Goal: Task Accomplishment & Management: Manage account settings

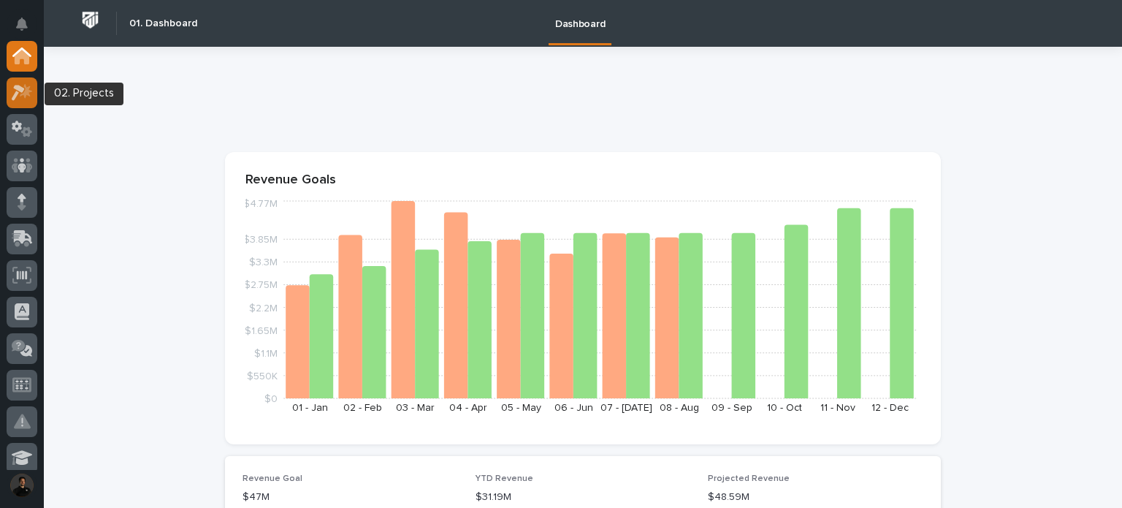
click at [36, 94] on div at bounding box center [22, 92] width 31 height 31
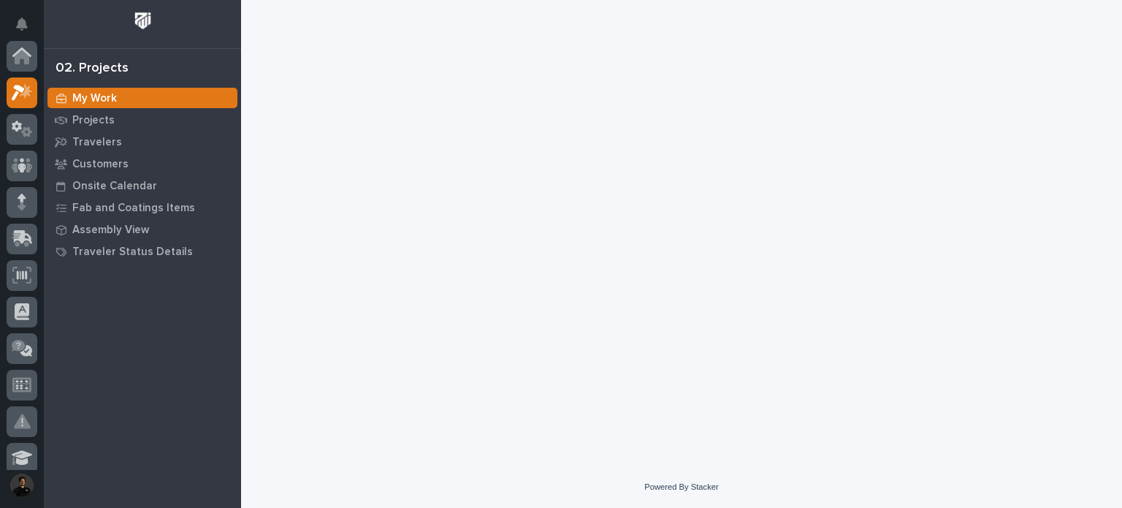
scroll to position [37, 0]
click at [98, 126] on p "Projects" at bounding box center [93, 120] width 42 height 13
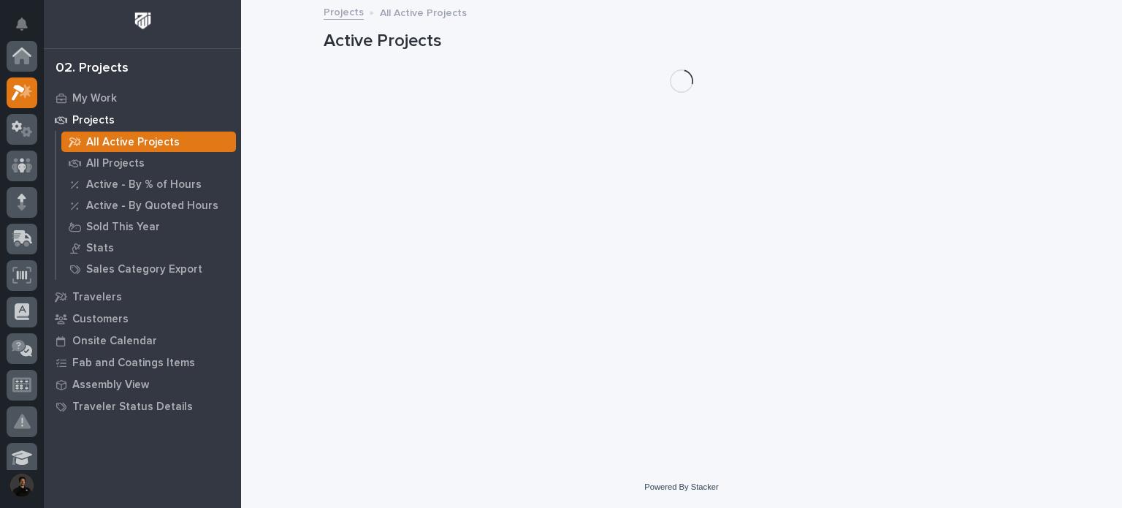
scroll to position [37, 0]
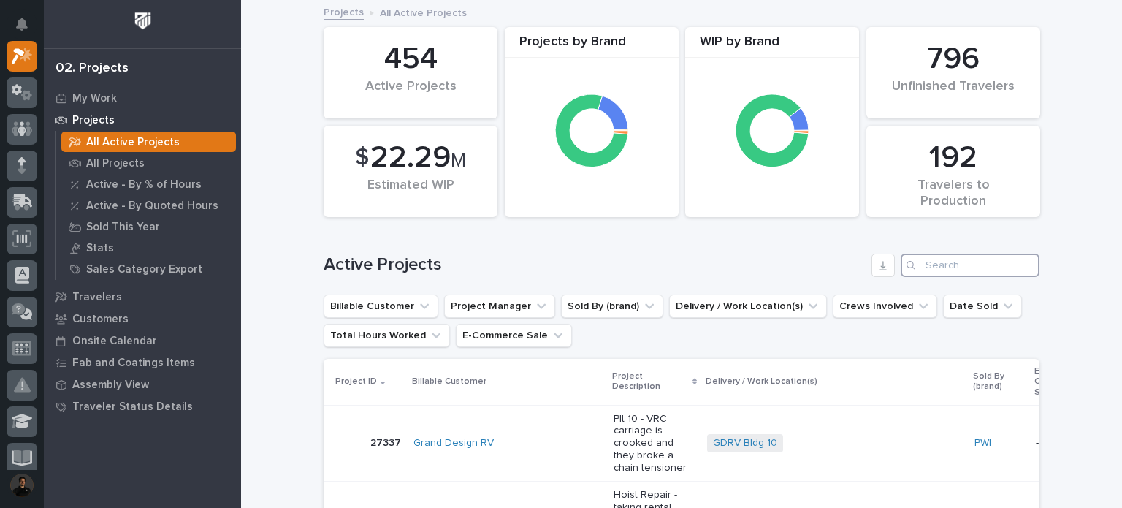
click at [937, 262] on input "Search" at bounding box center [970, 265] width 139 height 23
paste input "27157"
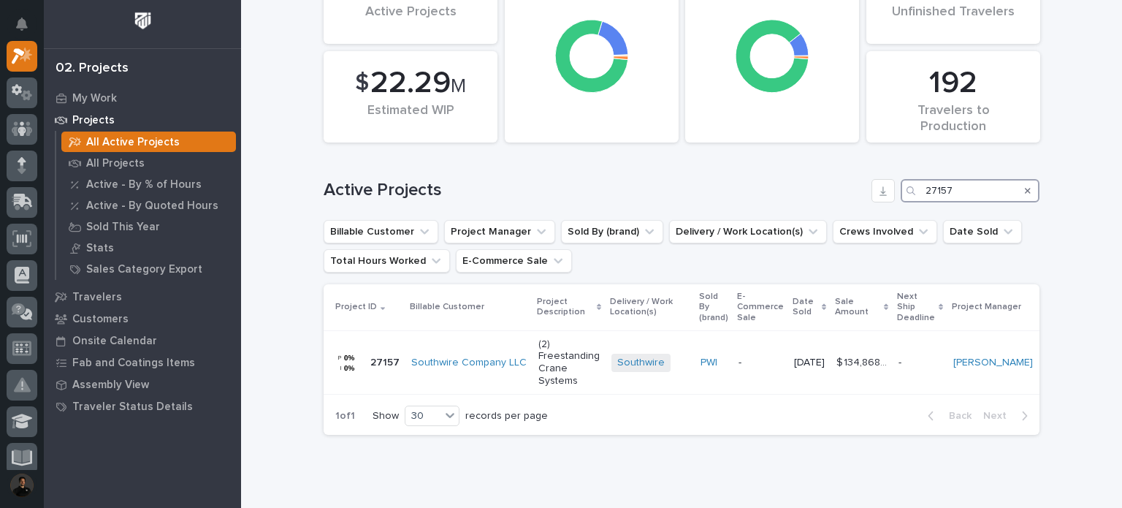
scroll to position [75, 0]
type input "27157"
click at [707, 370] on div "PWI" at bounding box center [714, 362] width 26 height 24
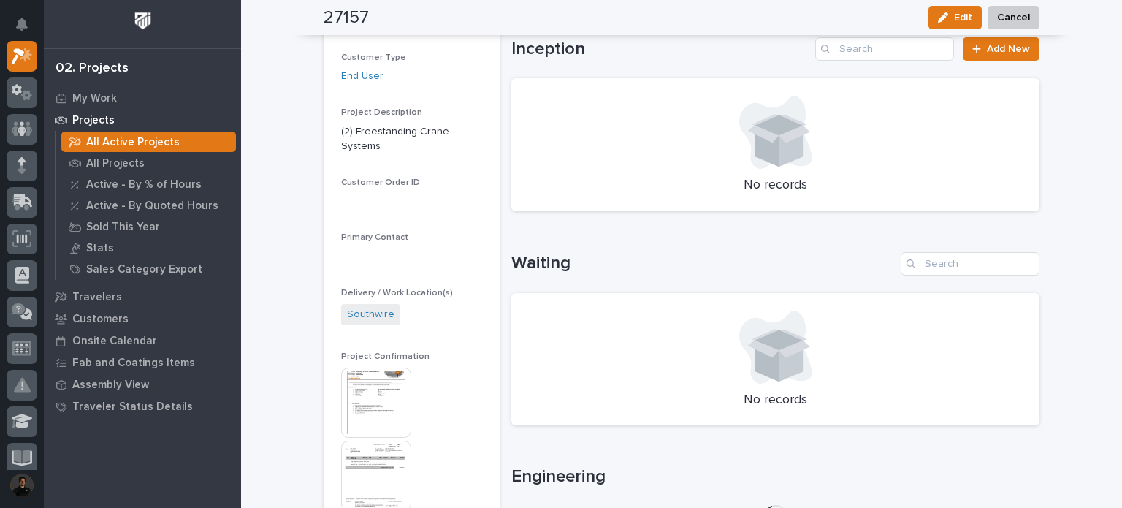
scroll to position [281, 0]
click at [349, 397] on img at bounding box center [376, 402] width 70 height 70
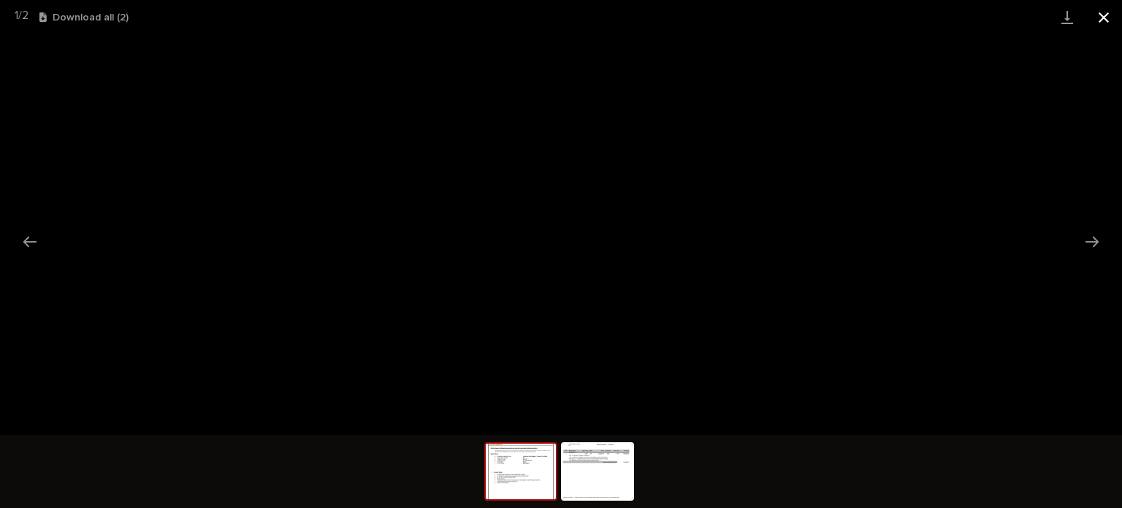
click at [1105, 19] on button "Close gallery" at bounding box center [1104, 17] width 37 height 34
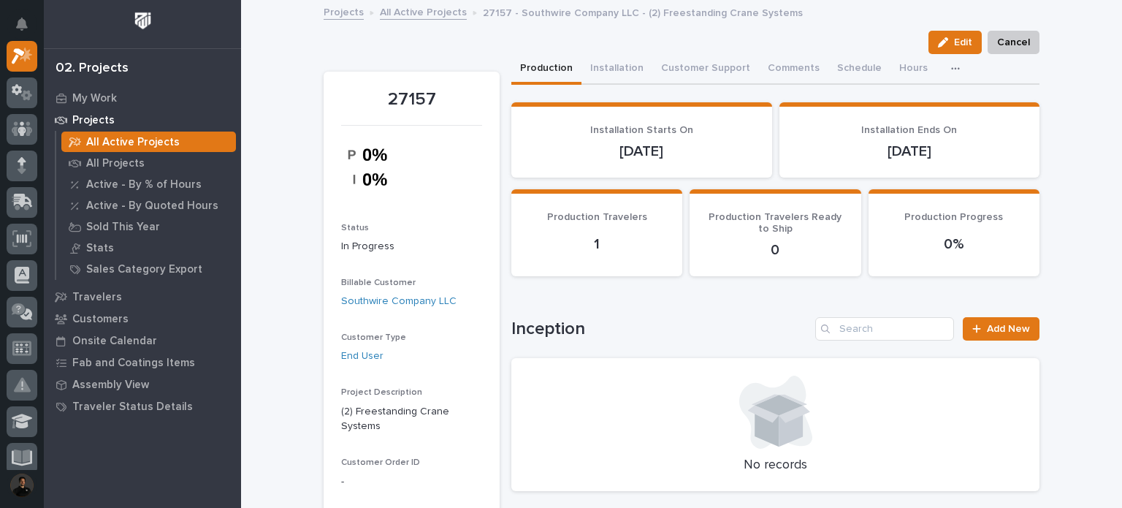
click at [343, 148] on img at bounding box center [376, 166] width 71 height 65
click at [343, 158] on img at bounding box center [376, 166] width 71 height 65
click at [343, 156] on img at bounding box center [376, 166] width 71 height 65
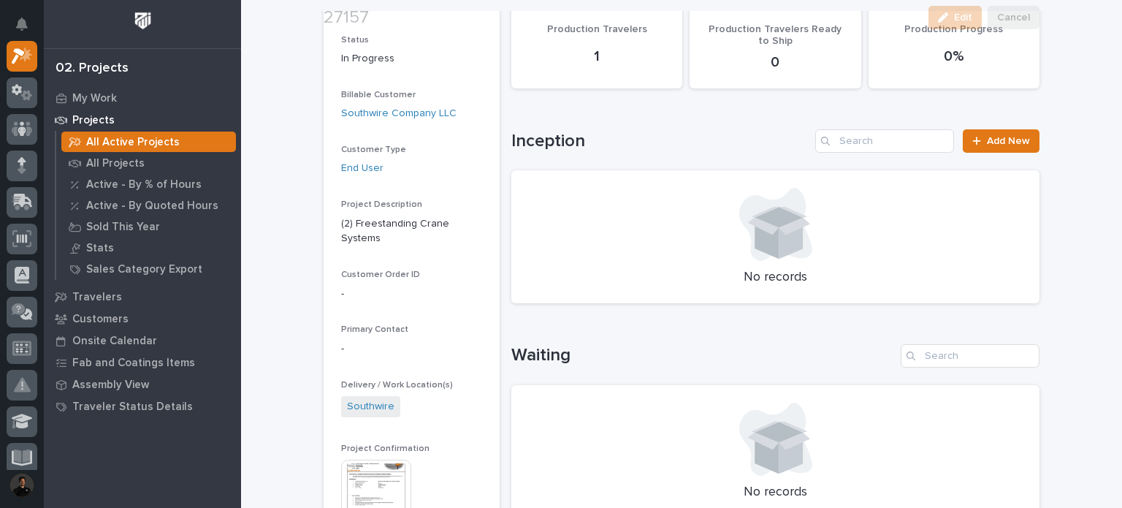
scroll to position [292, 0]
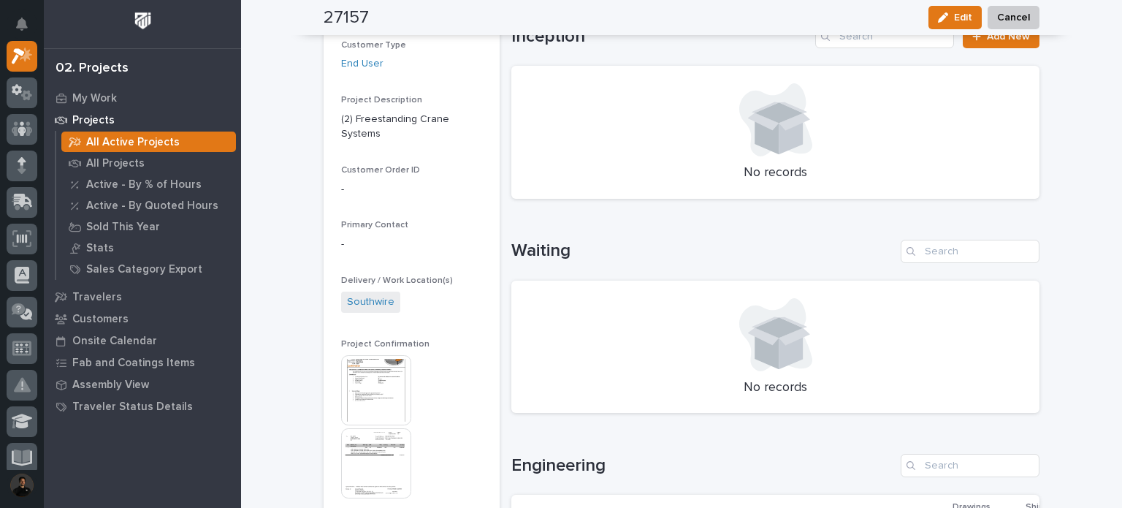
click at [377, 402] on img at bounding box center [376, 390] width 70 height 70
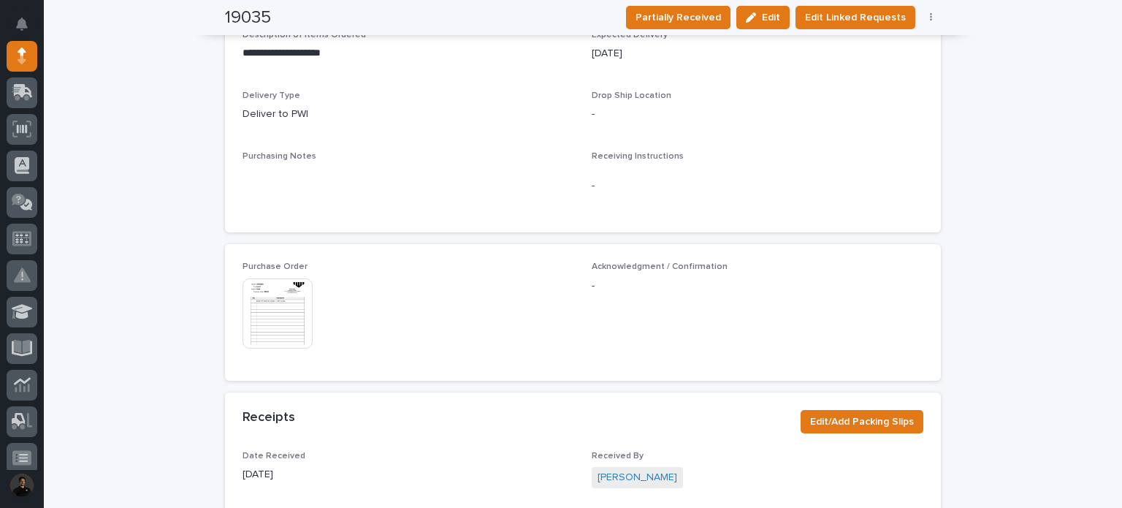
scroll to position [498, 0]
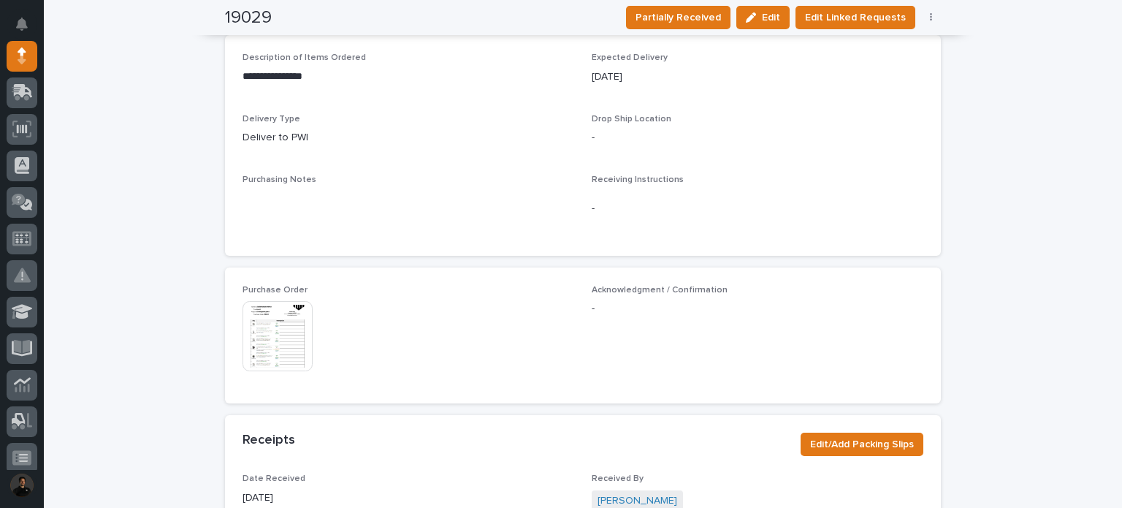
scroll to position [552, 0]
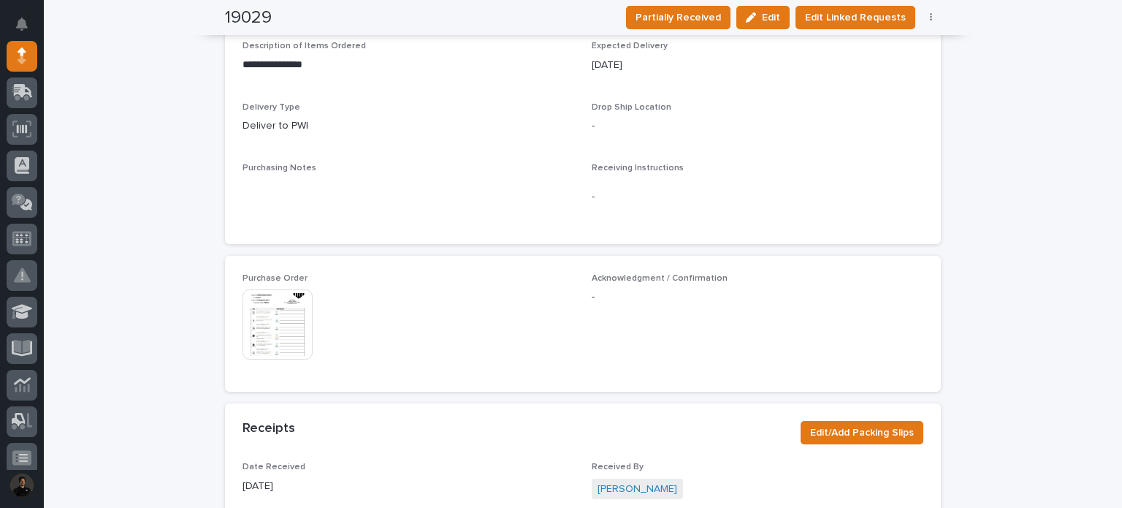
click at [251, 291] on img at bounding box center [278, 324] width 70 height 70
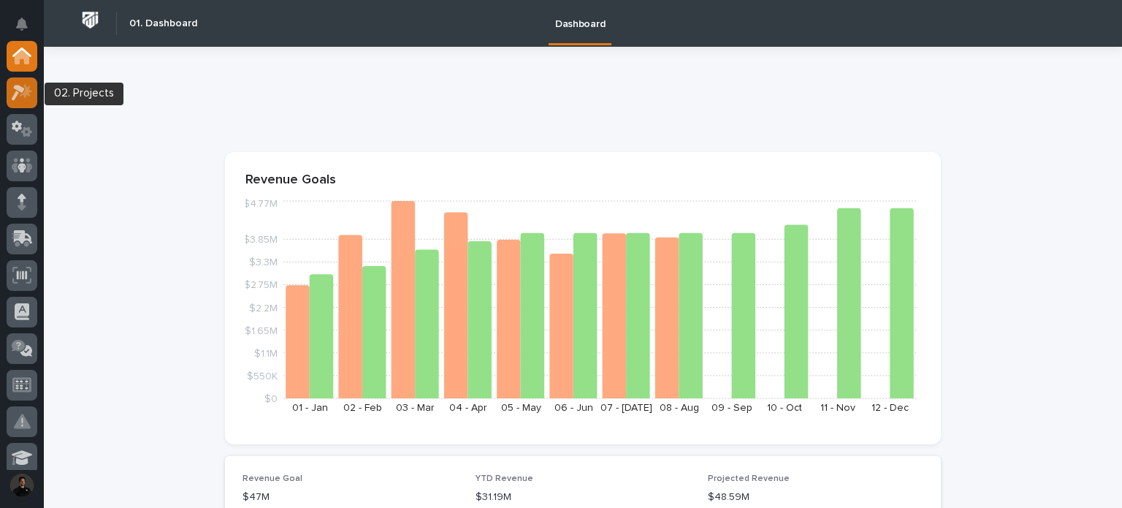
click at [16, 101] on div at bounding box center [22, 92] width 31 height 31
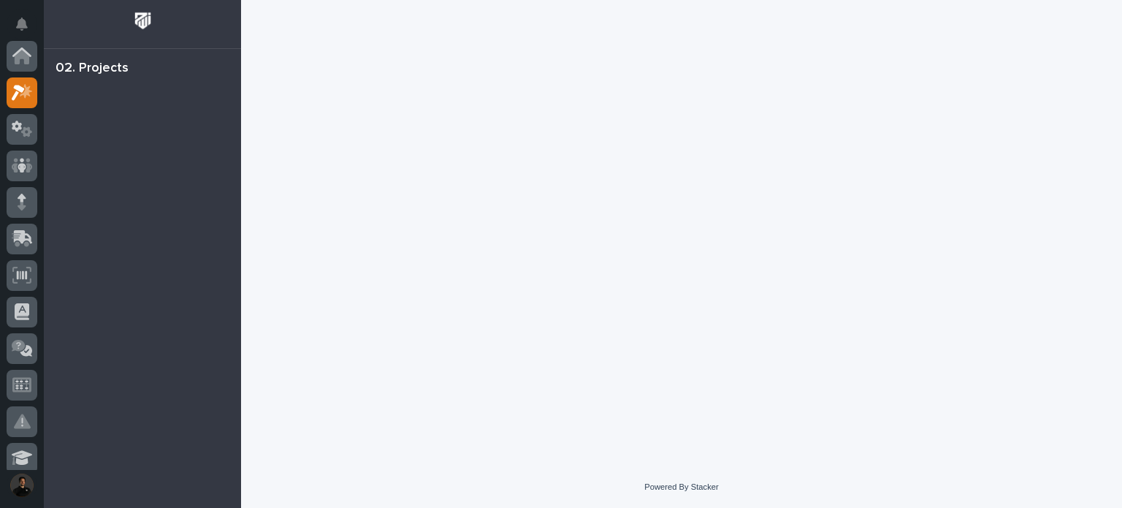
scroll to position [37, 0]
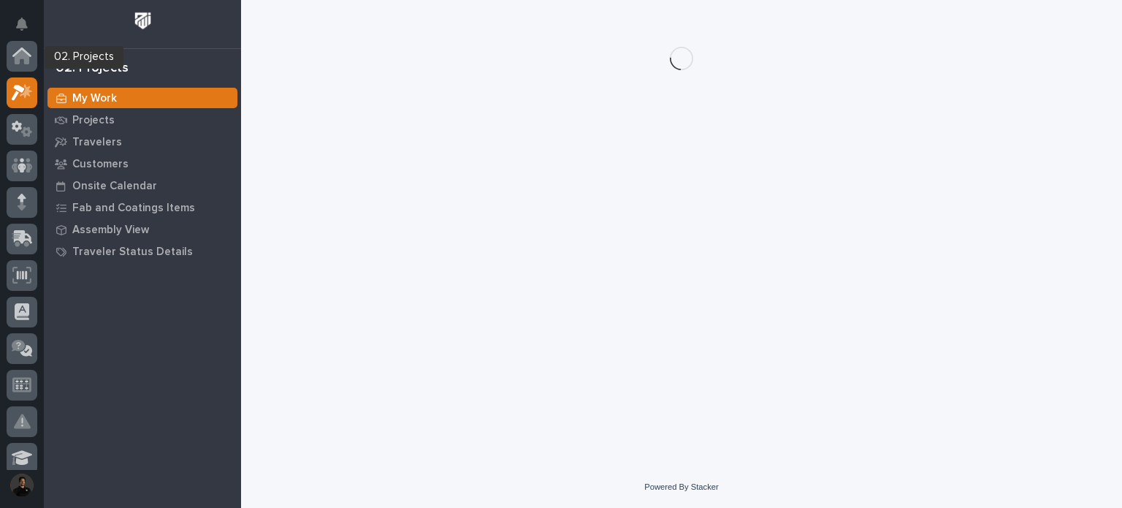
scroll to position [37, 0]
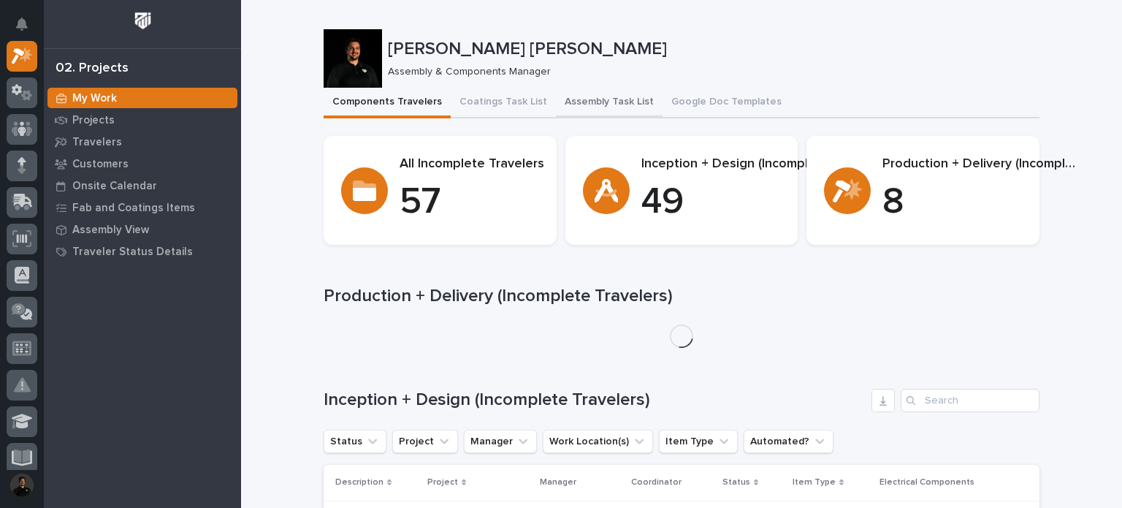
click at [595, 97] on button "Assembly Task List" at bounding box center [609, 103] width 107 height 31
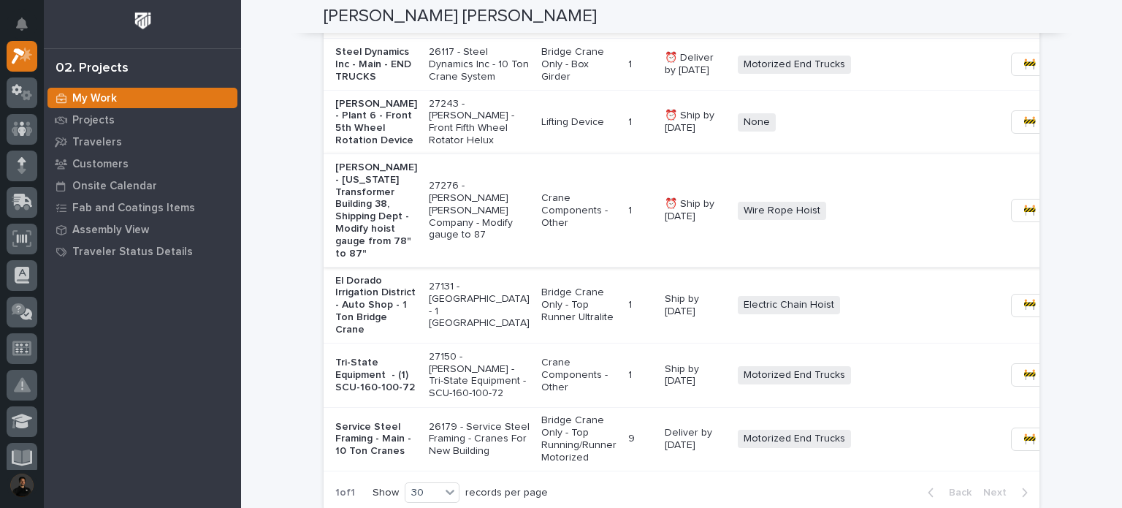
scroll to position [1410, 0]
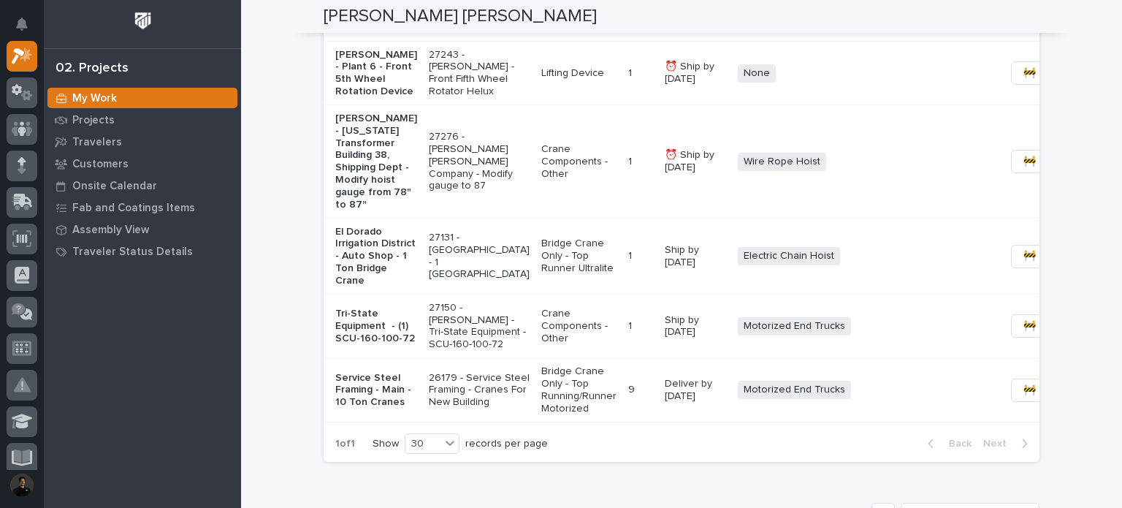
click at [457, 192] on p "27276 - Starke - Deshazo Crane Company - Modify gauge to 87" at bounding box center [479, 161] width 101 height 61
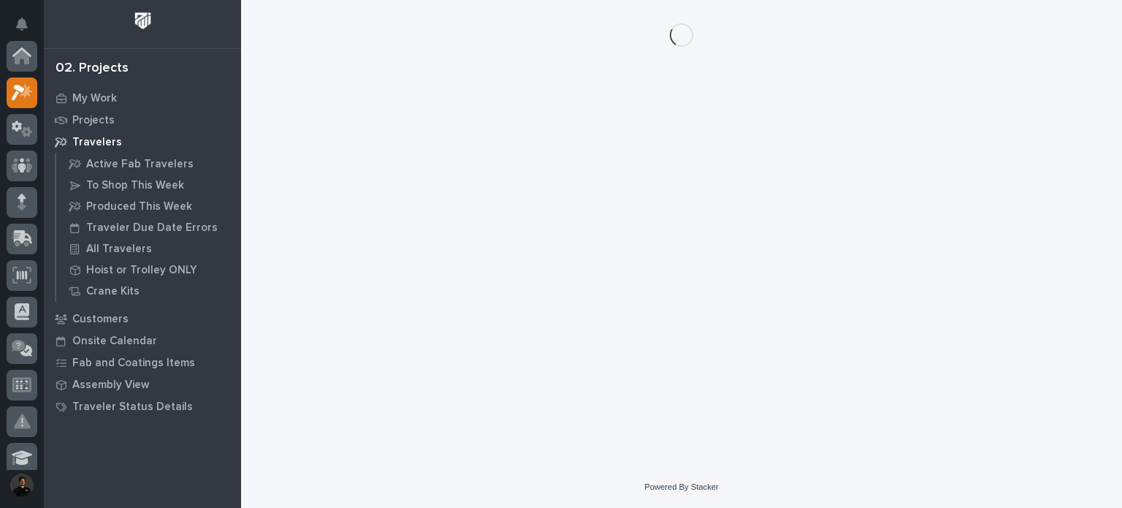
scroll to position [37, 0]
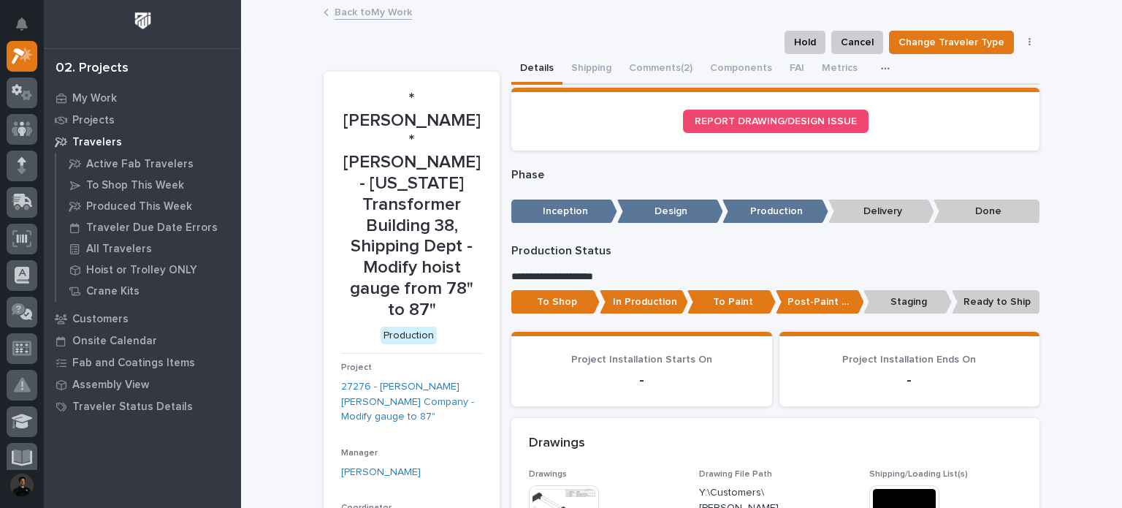
click at [745, 298] on p "To Paint" at bounding box center [732, 302] width 88 height 24
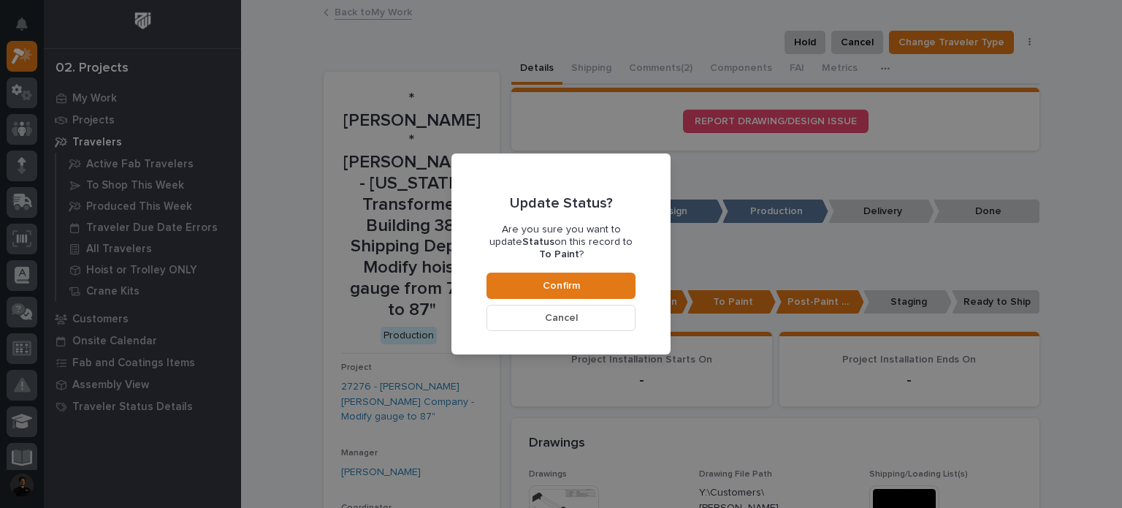
click at [585, 305] on button "Cancel" at bounding box center [561, 318] width 149 height 26
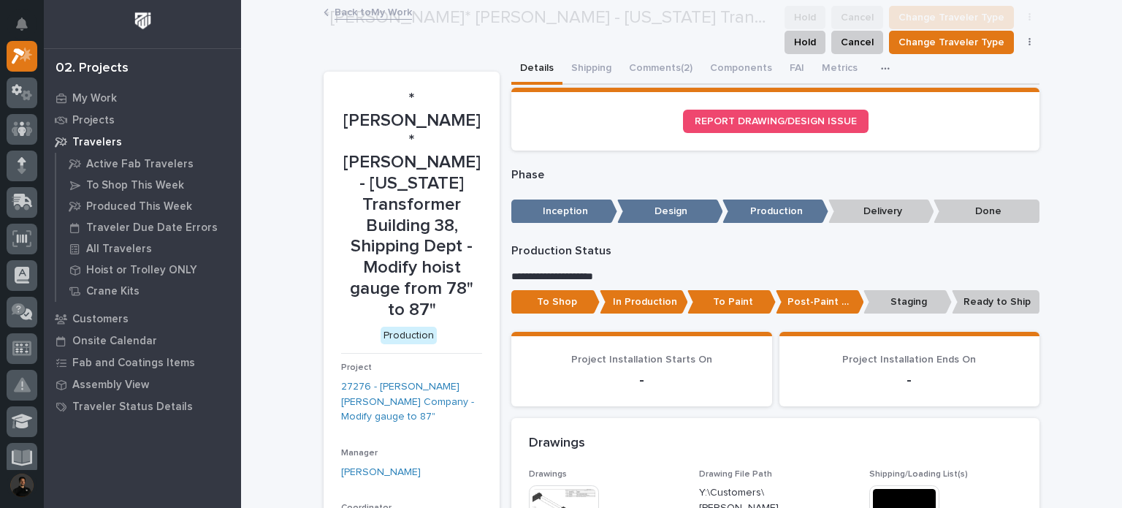
scroll to position [87, 0]
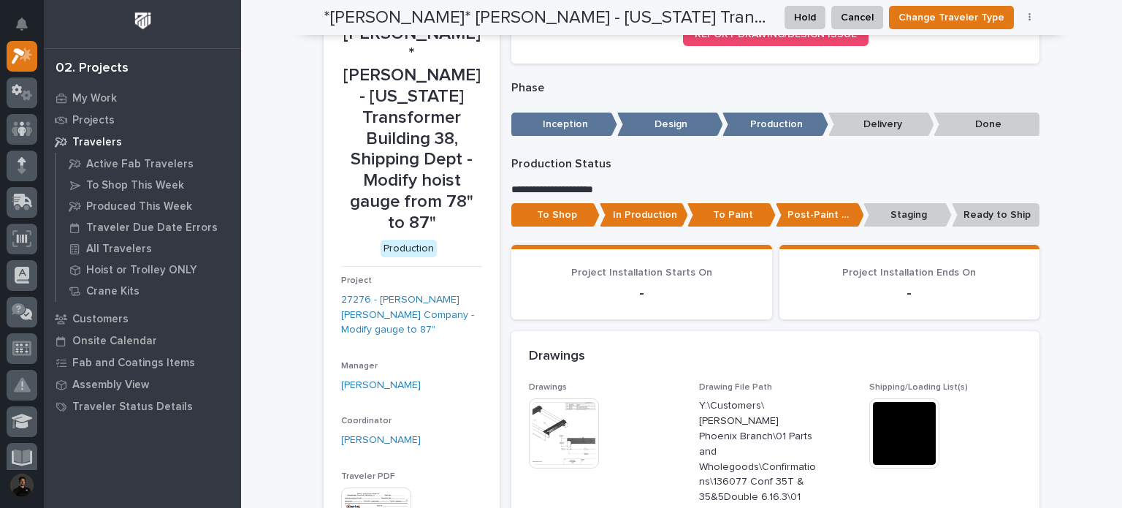
click at [653, 207] on p "In Production" at bounding box center [644, 215] width 88 height 24
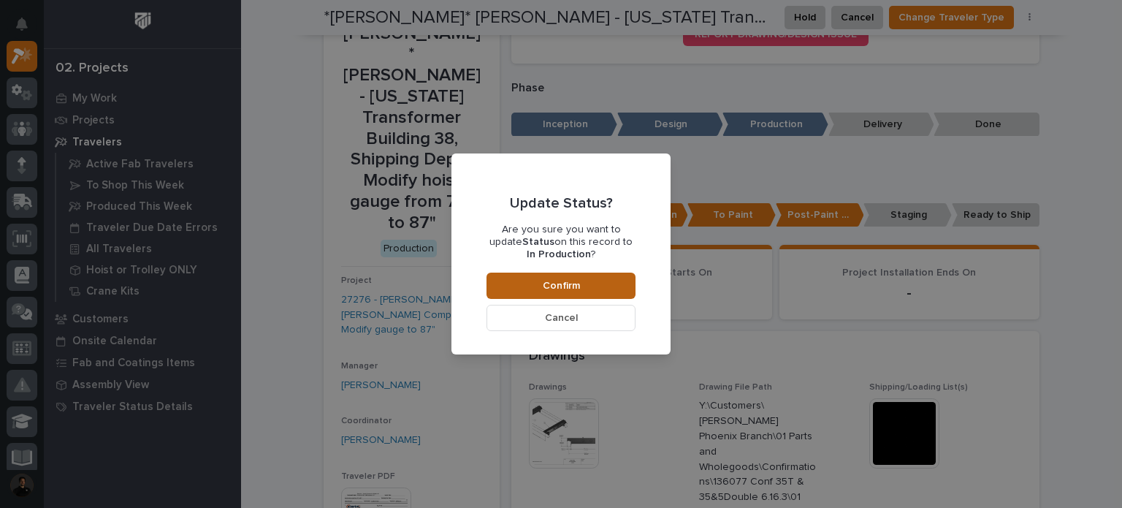
click at [599, 283] on button "Confirm" at bounding box center [561, 286] width 149 height 26
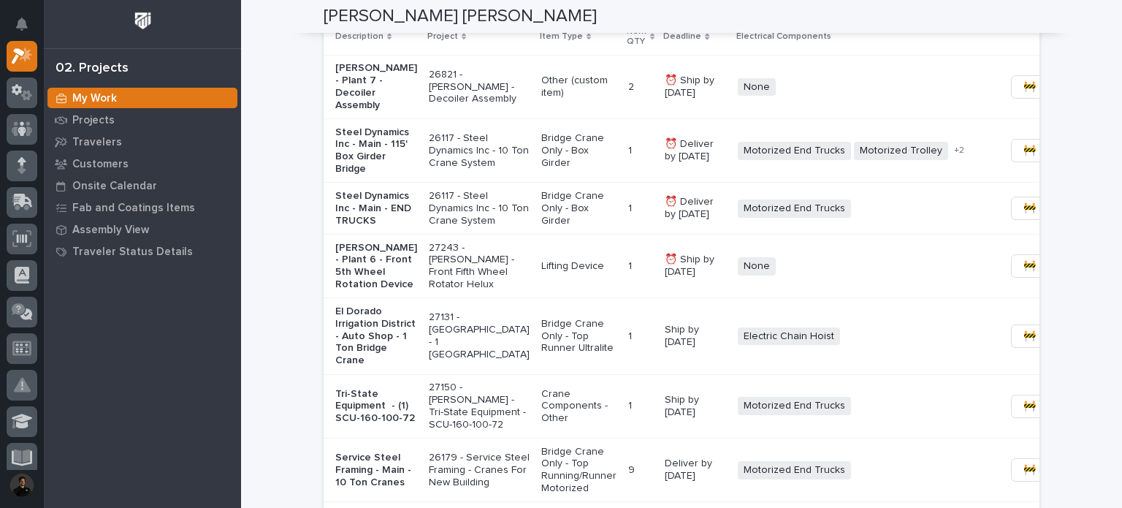
scroll to position [1413, 0]
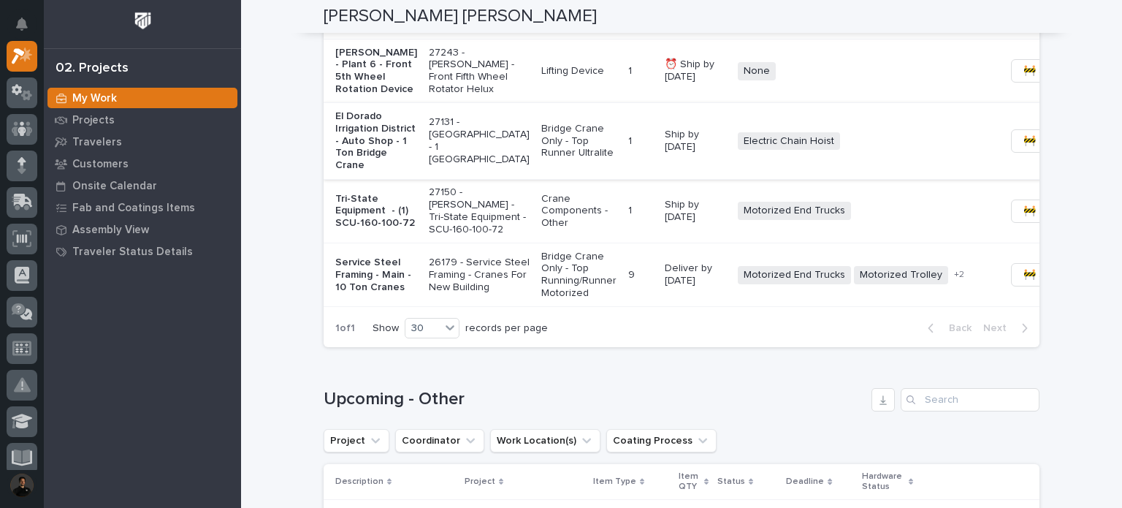
click at [1011, 153] on button "🚧 Staging →" at bounding box center [1054, 140] width 86 height 23
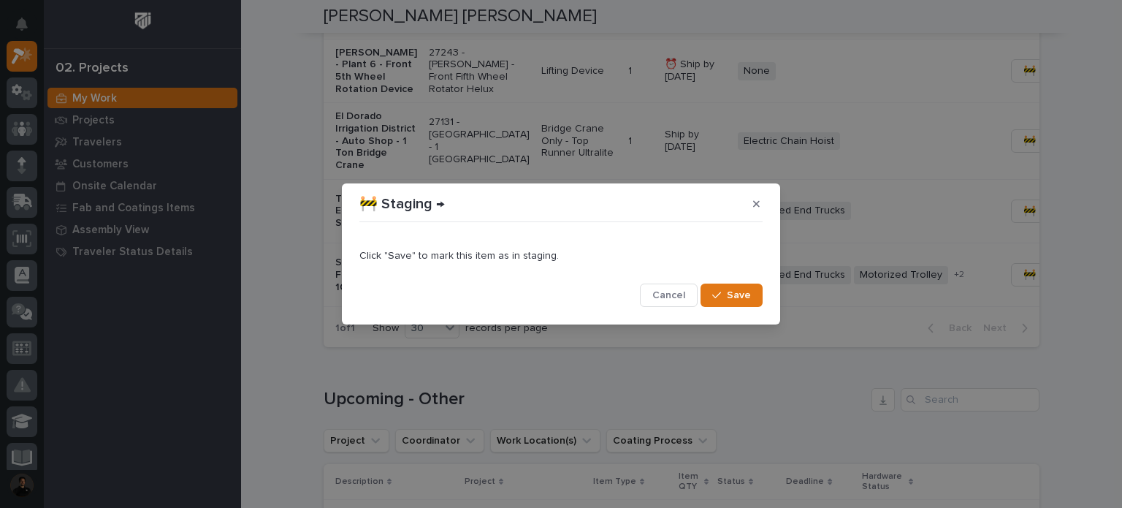
click at [729, 289] on span "Save" at bounding box center [739, 295] width 24 height 13
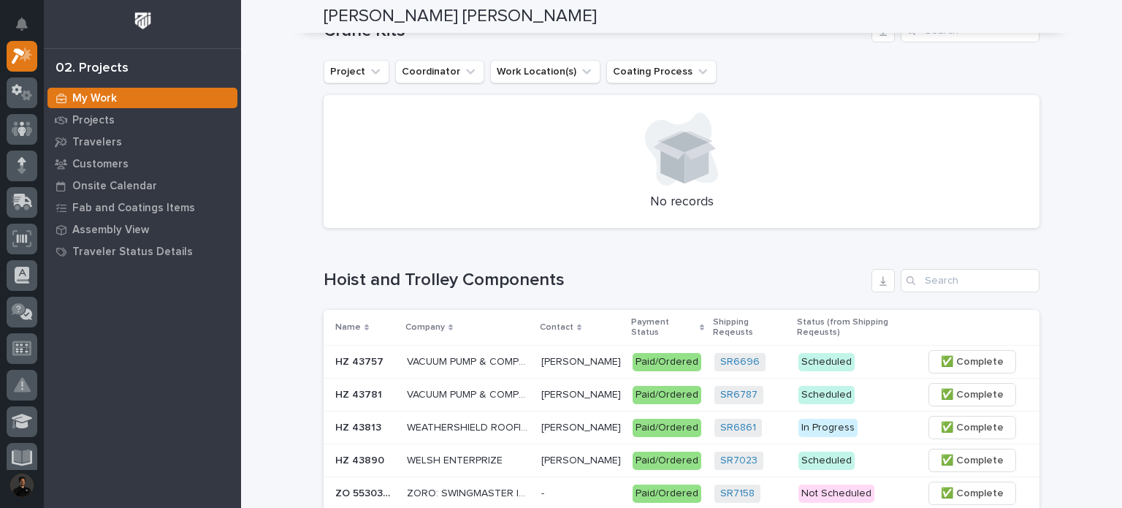
scroll to position [0, 0]
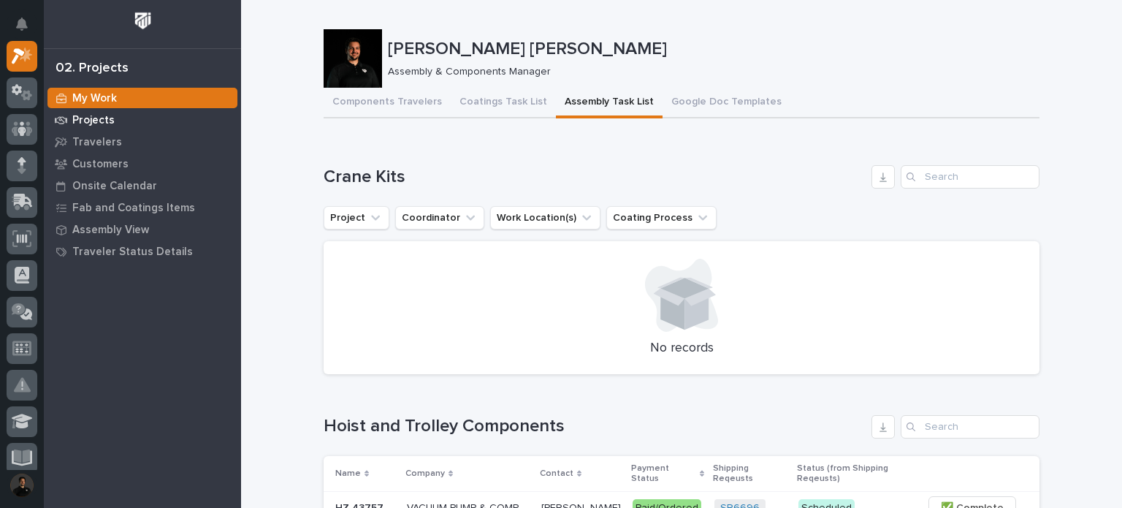
click at [104, 129] on div "Projects" at bounding box center [143, 120] width 190 height 20
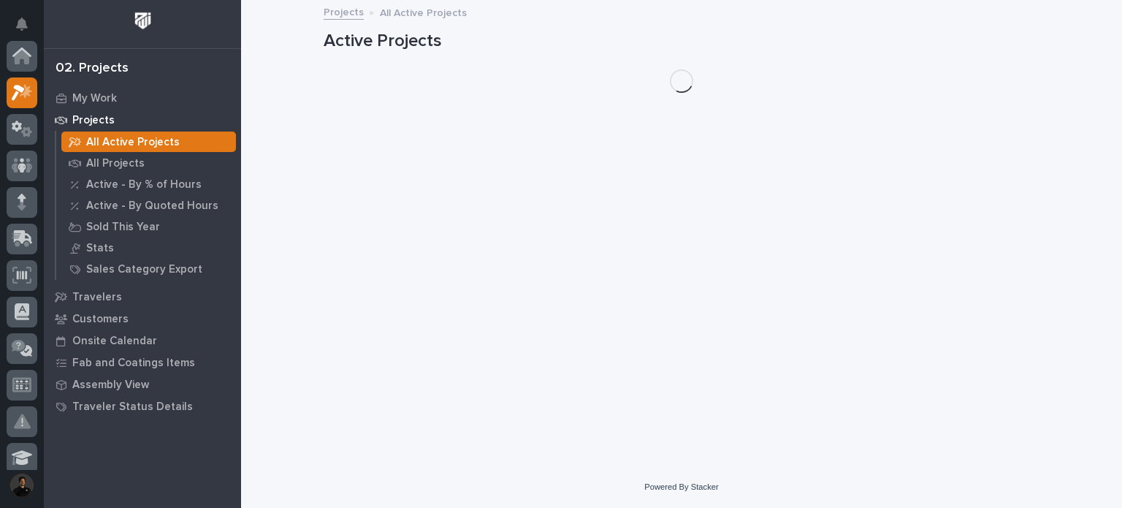
scroll to position [37, 0]
click at [95, 116] on p "Projects" at bounding box center [93, 120] width 42 height 13
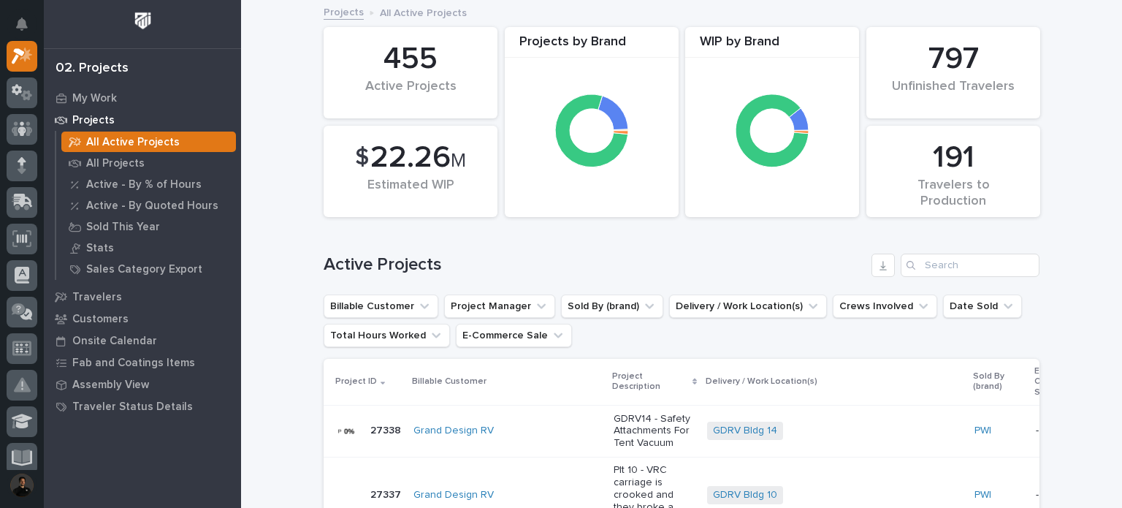
click at [918, 254] on div "Search" at bounding box center [912, 265] width 23 height 23
click at [931, 262] on input "Search" at bounding box center [970, 265] width 139 height 23
type input "26627"
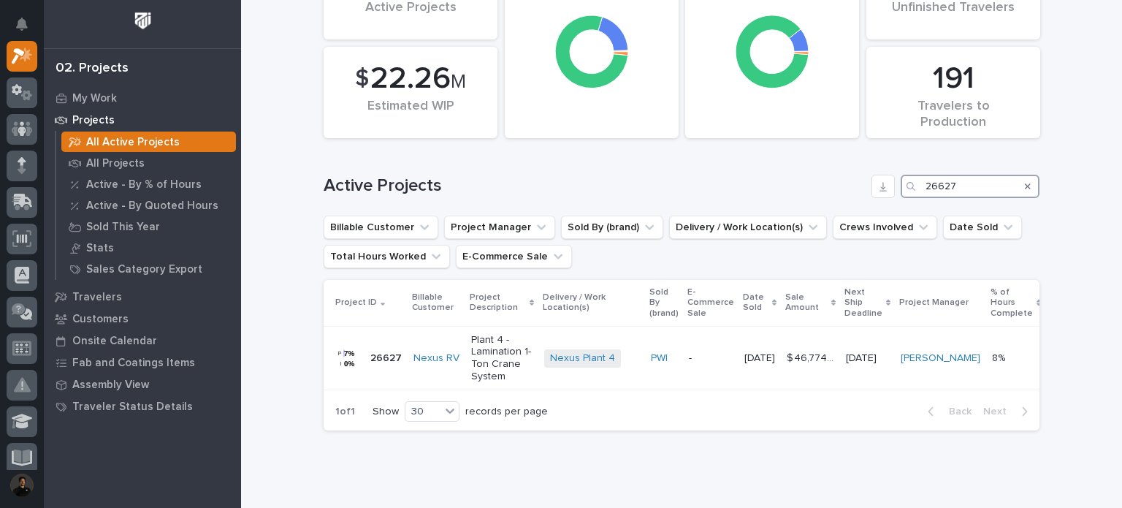
scroll to position [127, 0]
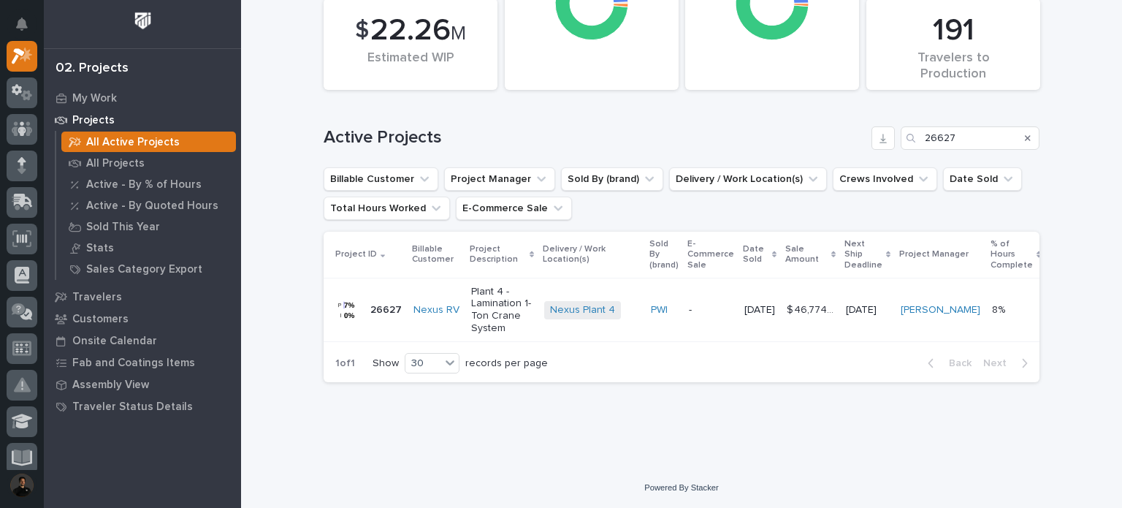
click at [408, 298] on td "Nexus RV" at bounding box center [437, 310] width 58 height 64
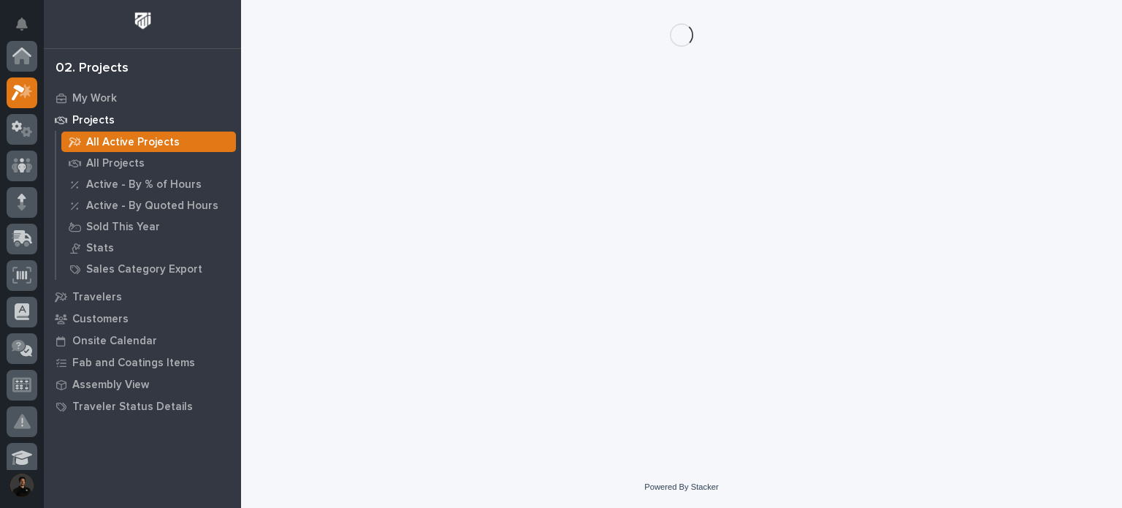
scroll to position [37, 0]
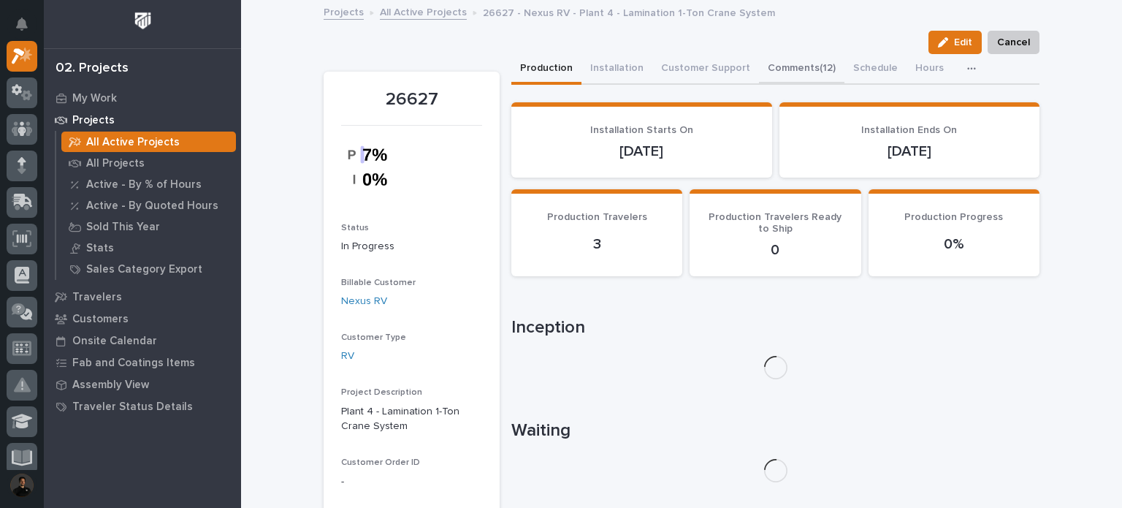
click at [777, 77] on button "Comments (12)" at bounding box center [802, 69] width 86 height 31
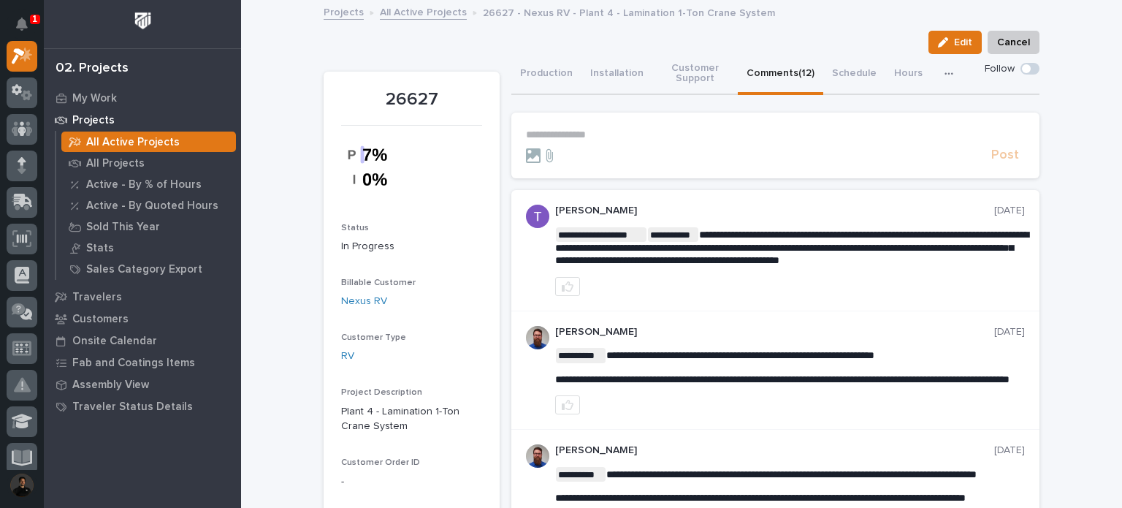
click at [398, 97] on p "26627" at bounding box center [411, 99] width 141 height 21
